Goal: Information Seeking & Learning: Learn about a topic

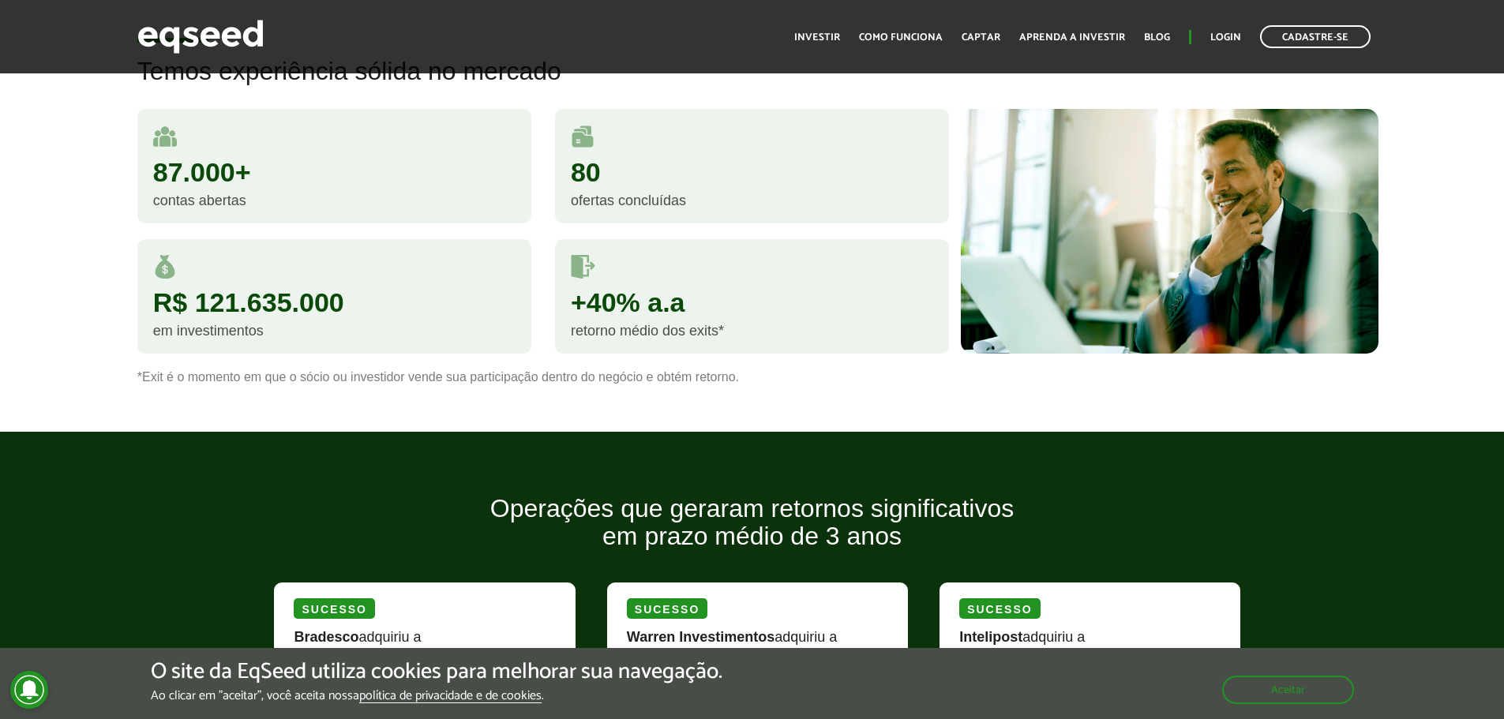
scroll to position [1421, 0]
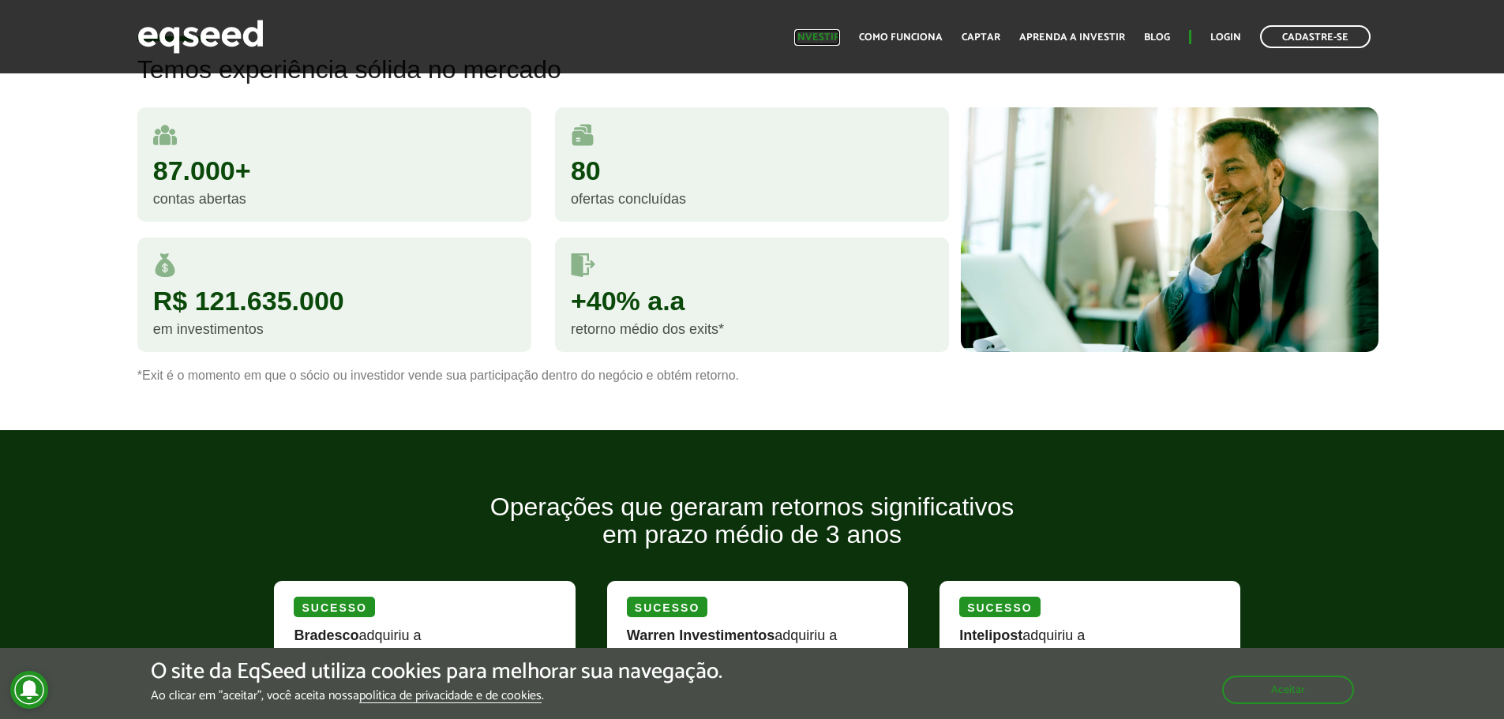
click at [825, 43] on link "Investir" at bounding box center [817, 37] width 46 height 10
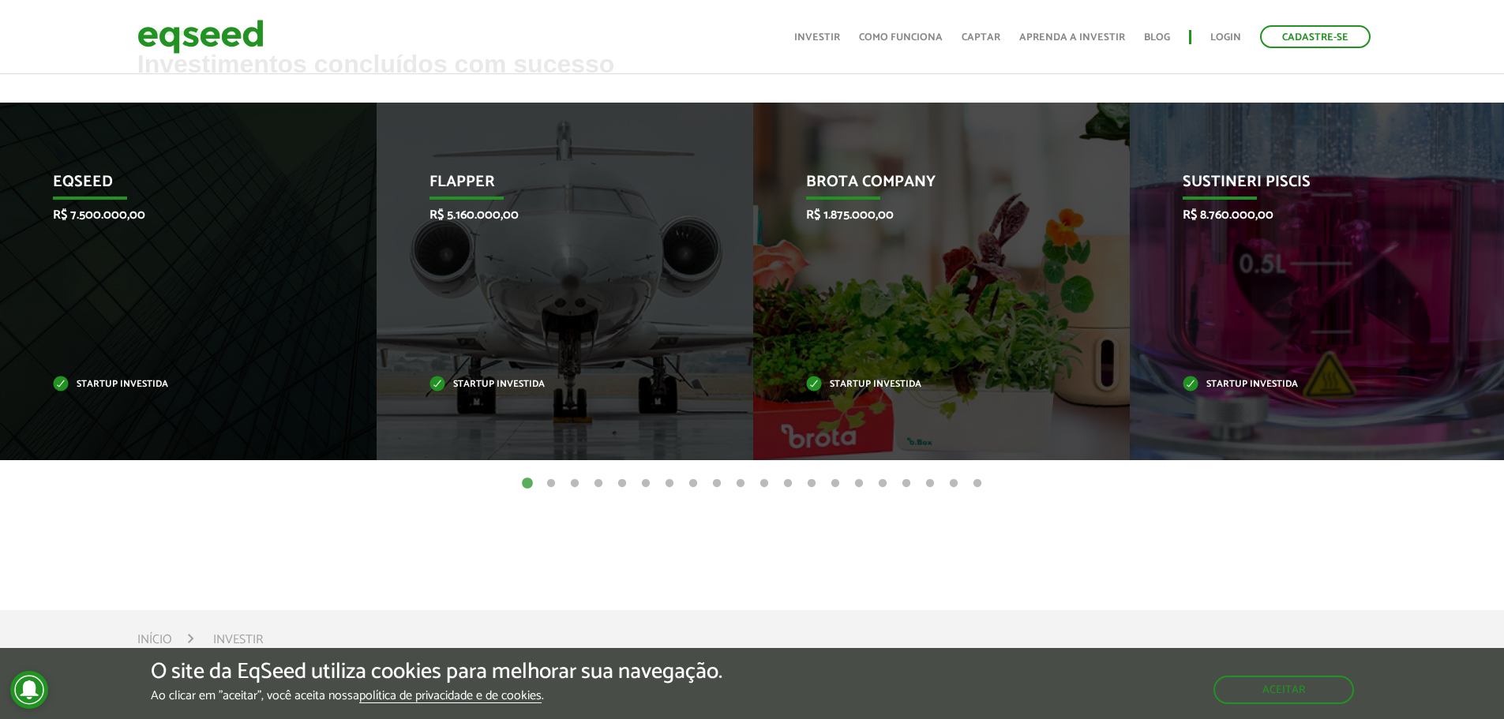
scroll to position [631, 0]
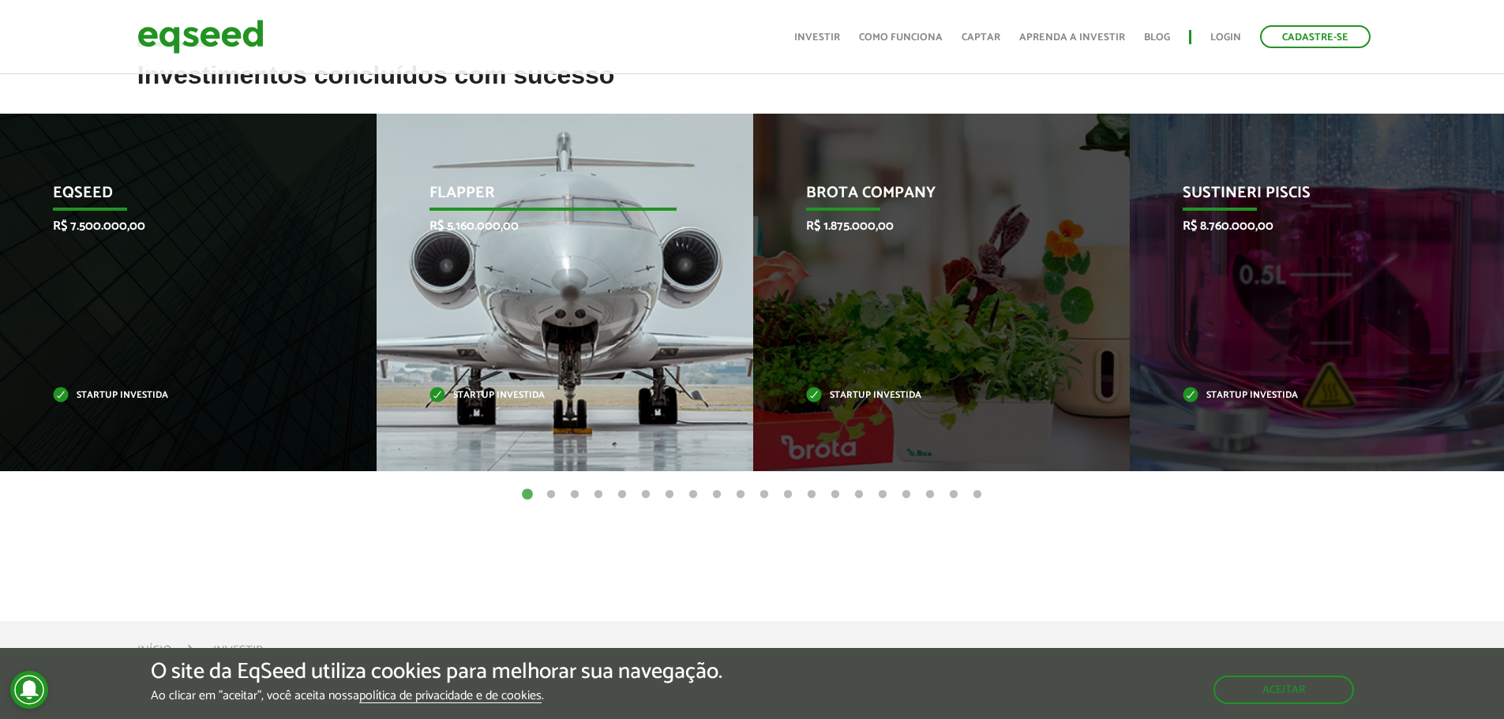
click at [551, 361] on div "Flapper R$ 5.160.000,00 Startup investida" at bounding box center [552, 293] width 353 height 358
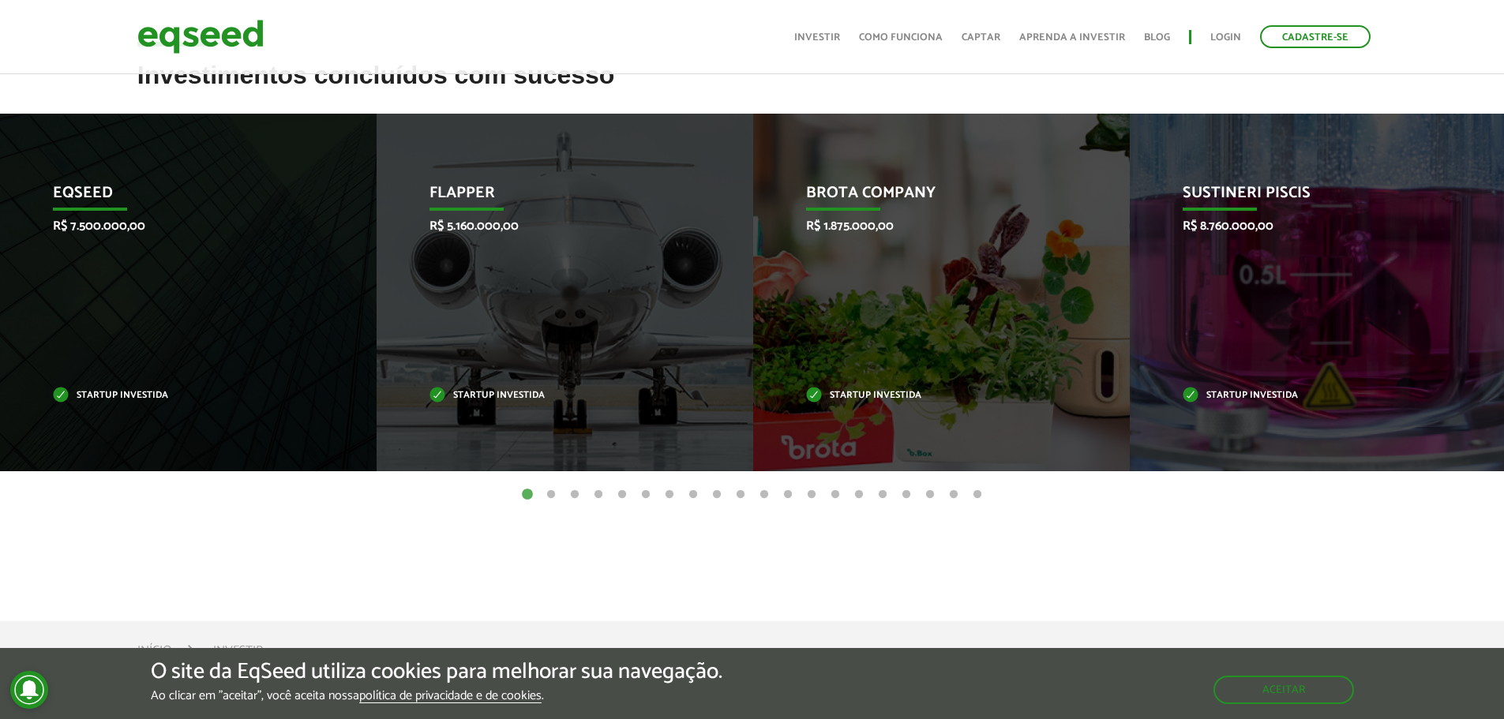
click at [553, 495] on button "2" at bounding box center [551, 495] width 16 height 16
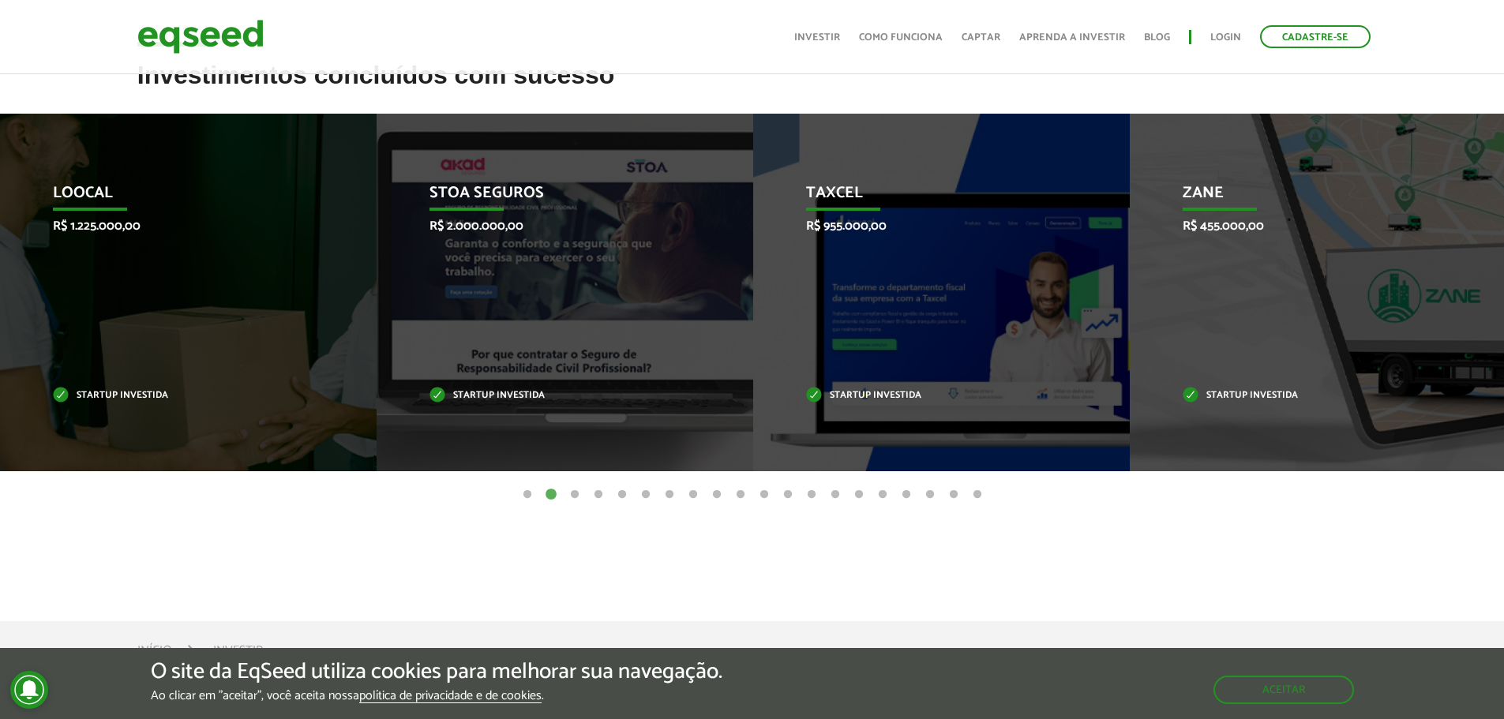
click at [577, 494] on button "3" at bounding box center [575, 495] width 16 height 16
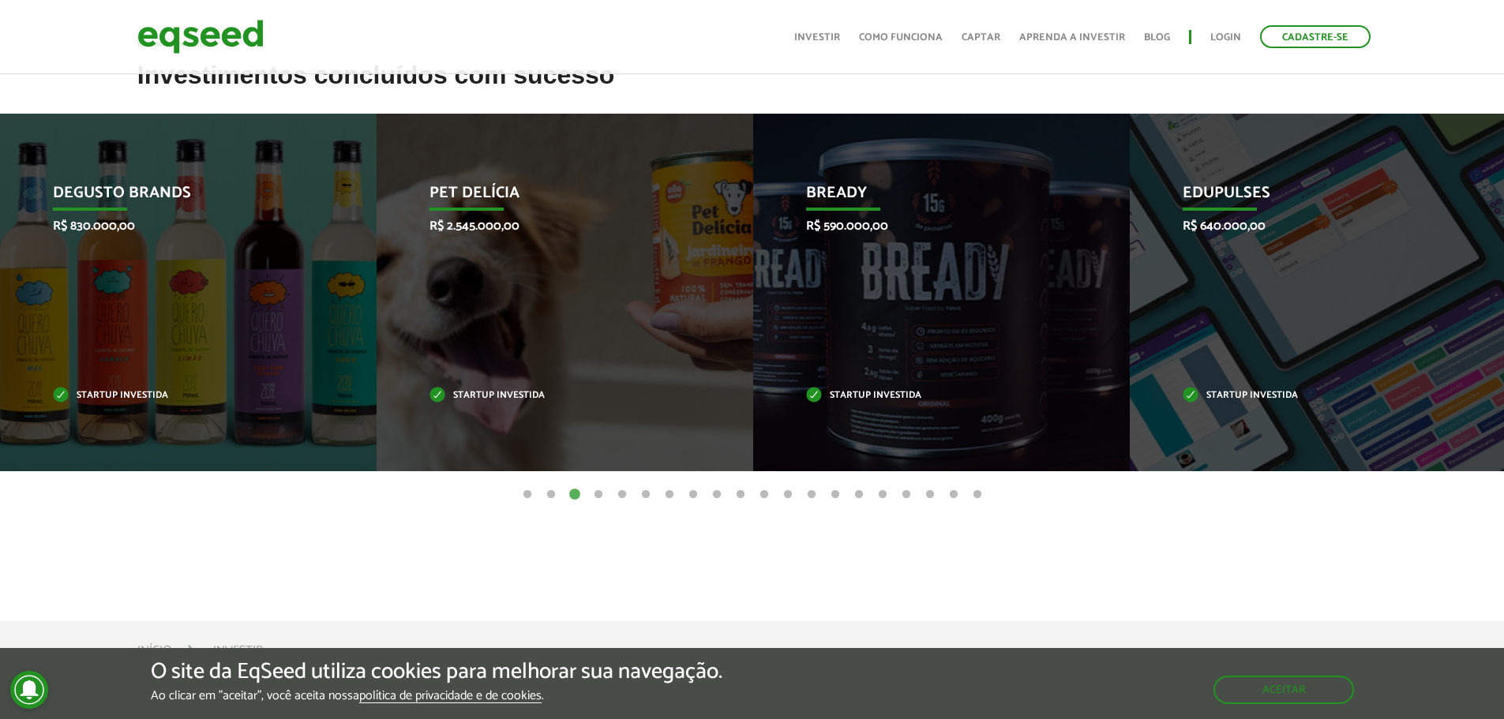
click at [603, 493] on button "4" at bounding box center [598, 495] width 16 height 16
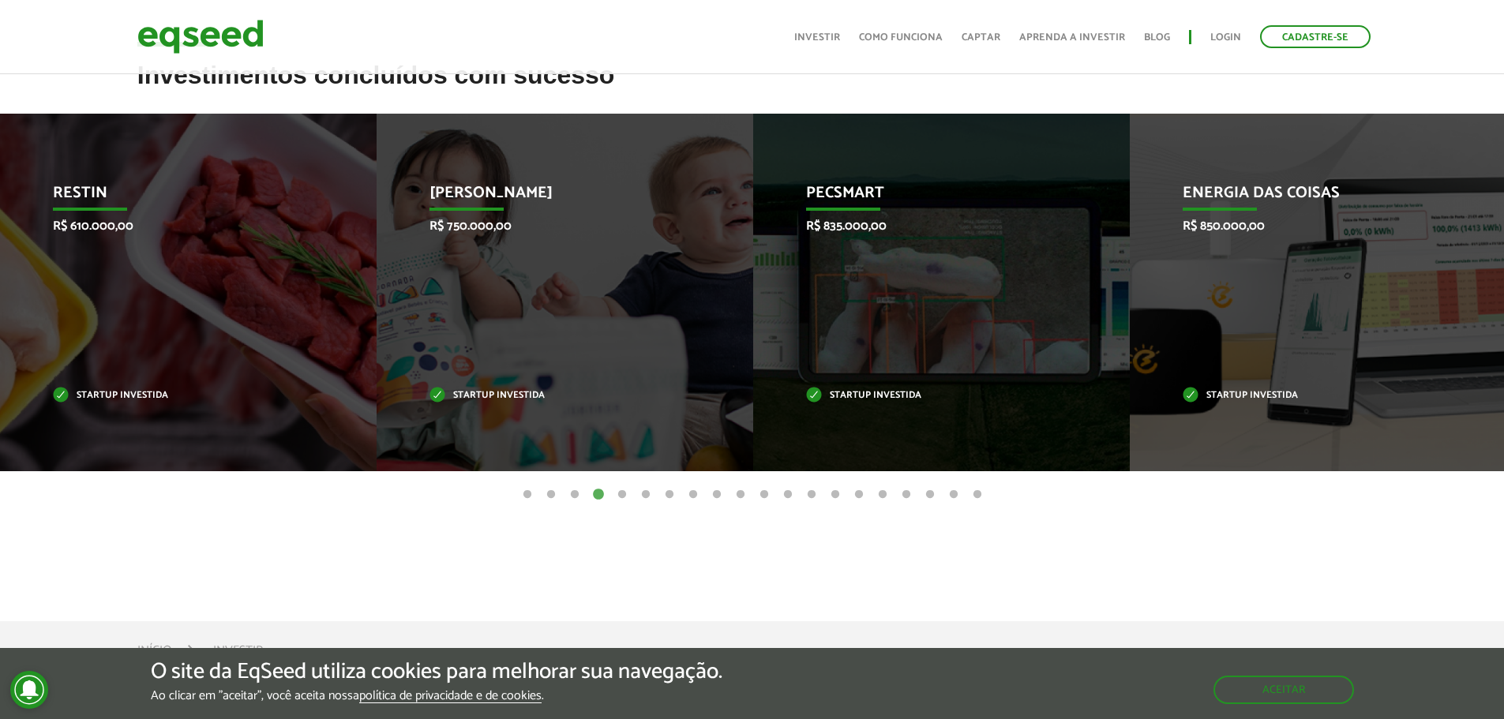
click at [624, 493] on button "5" at bounding box center [622, 495] width 16 height 16
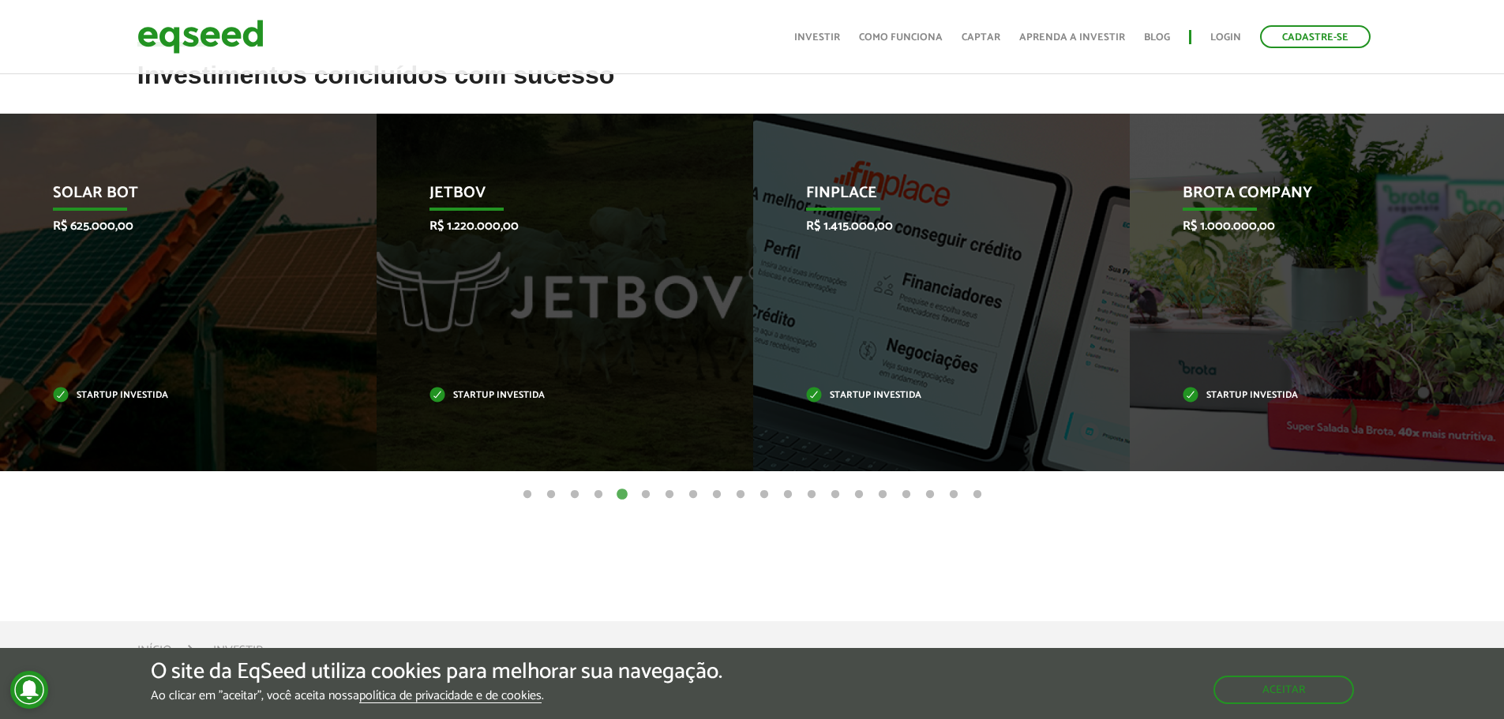
click at [648, 494] on button "6" at bounding box center [646, 495] width 16 height 16
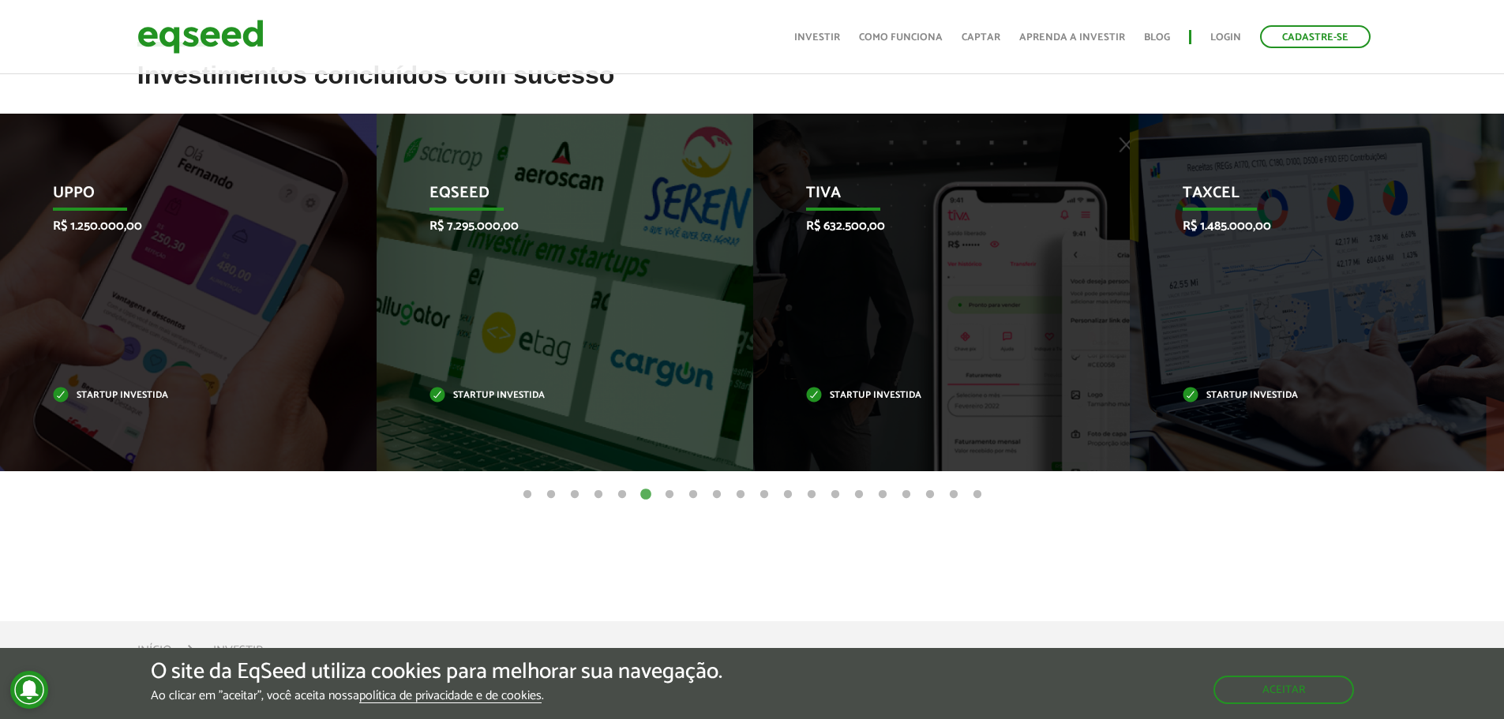
click at [664, 492] on button "7" at bounding box center [669, 495] width 16 height 16
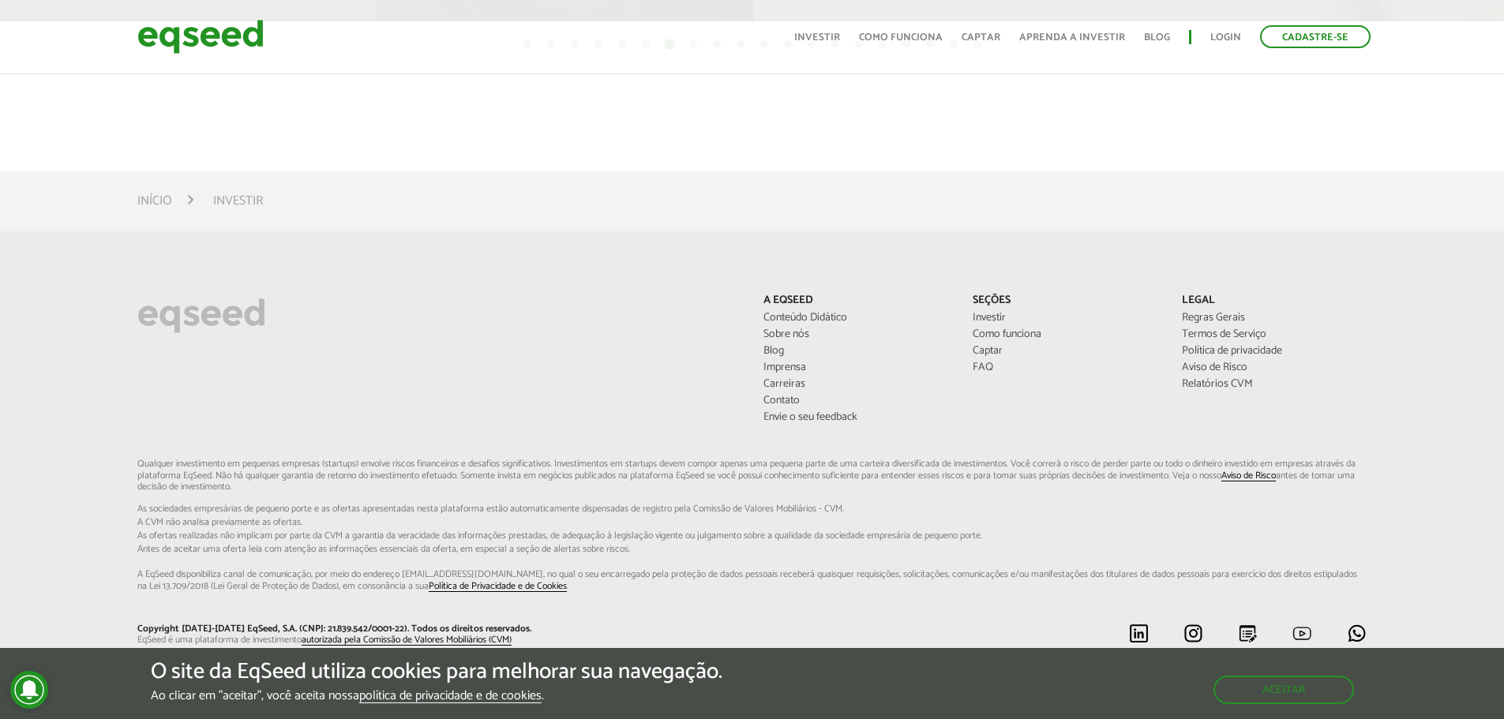
scroll to position [1146, 0]
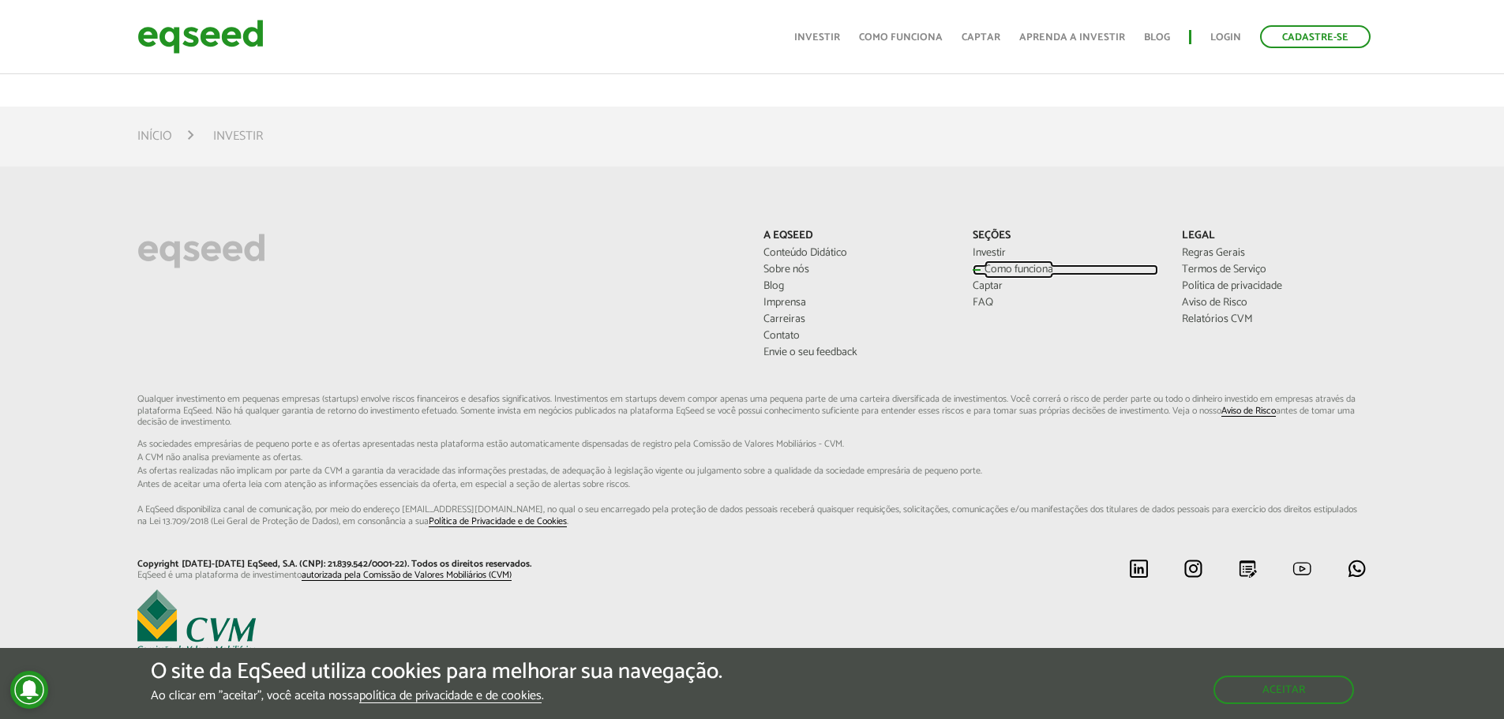
click at [1027, 268] on link "Como funciona" at bounding box center [1064, 269] width 185 height 11
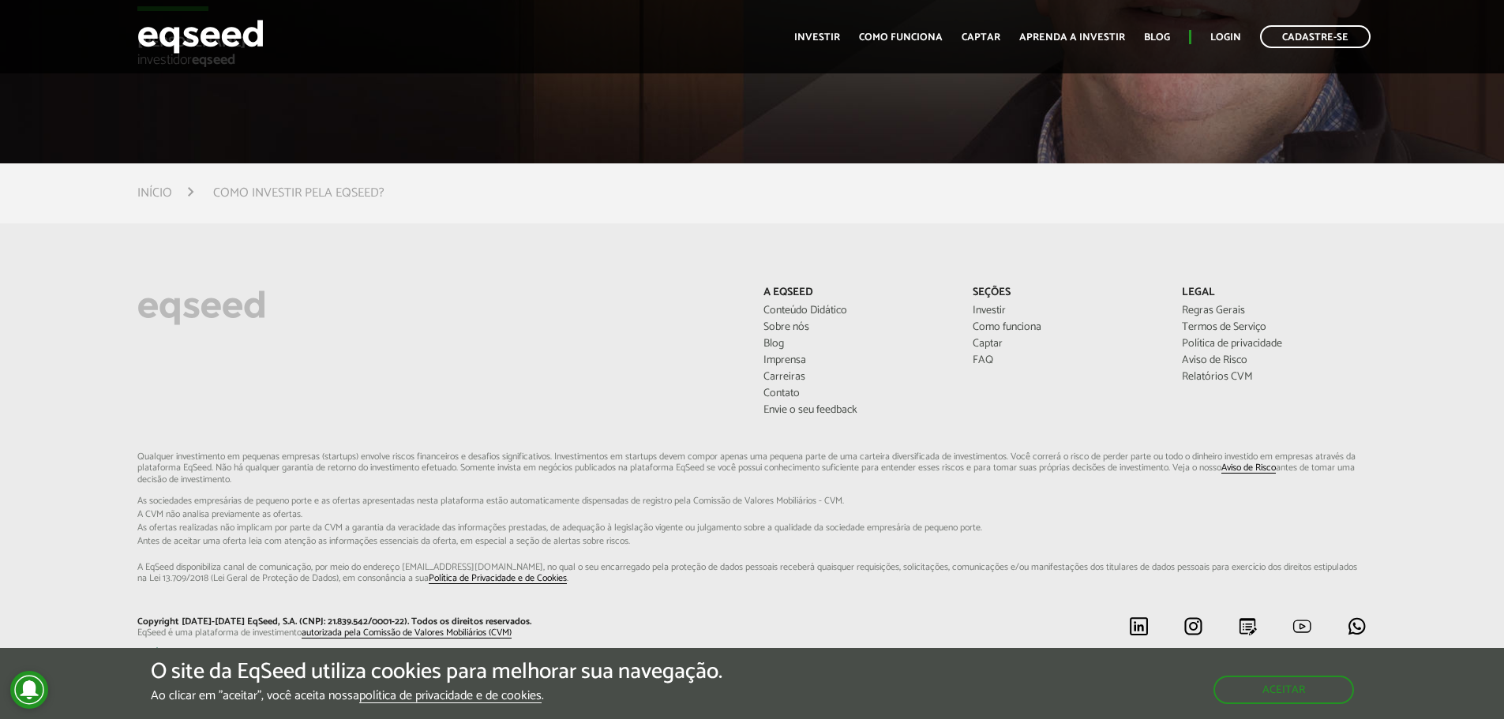
scroll to position [4304, 0]
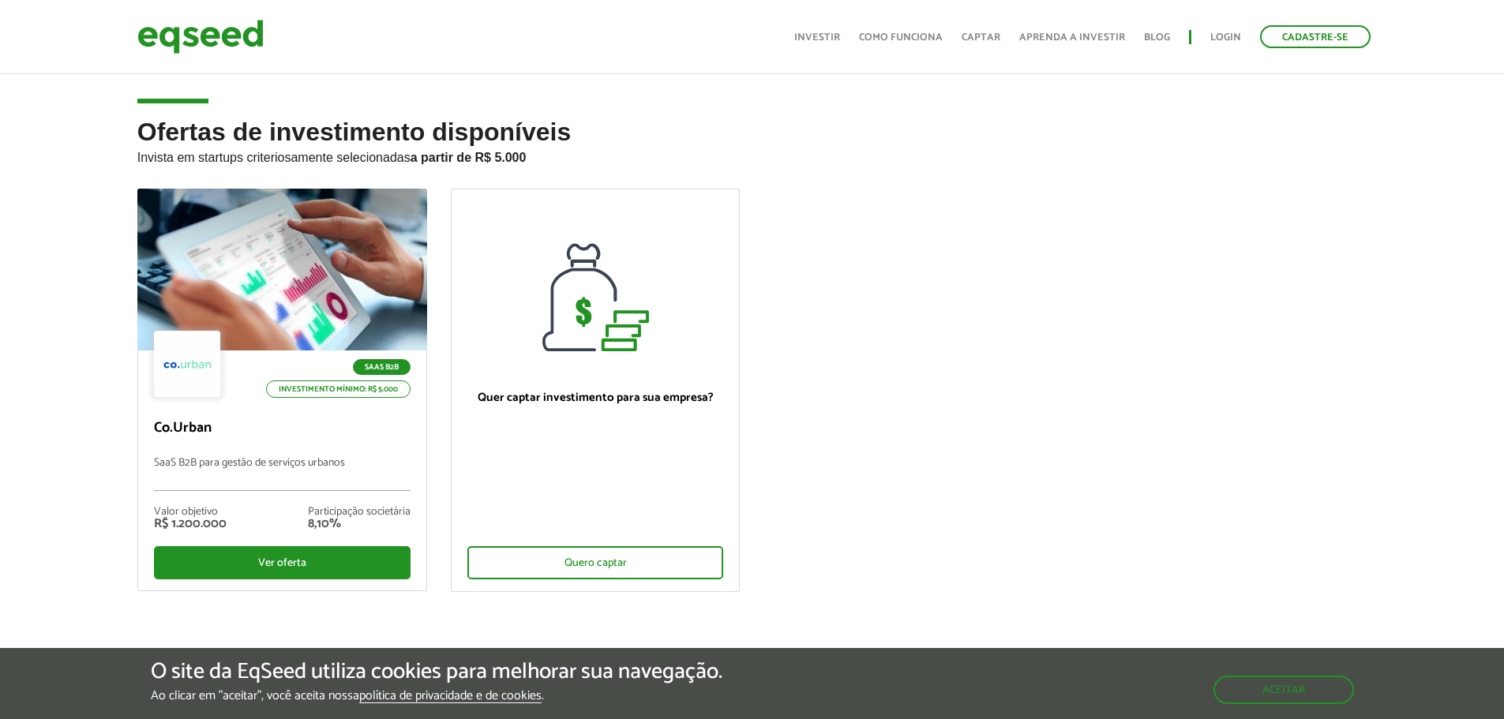
scroll to position [1129, 0]
